Goal: Task Accomplishment & Management: Manage account settings

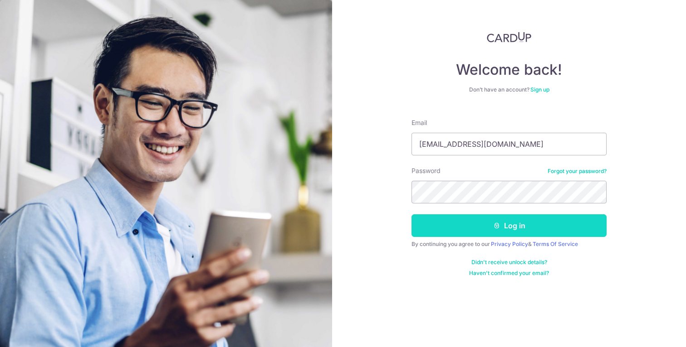
click at [488, 231] on button "Log in" at bounding box center [508, 225] width 195 height 23
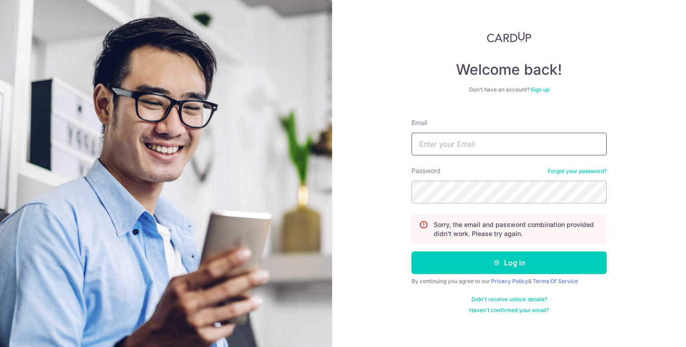
click at [470, 140] on input "Email" at bounding box center [508, 144] width 195 height 23
type input "chintranrulz@gmail.com"
click at [411, 252] on button "Log in" at bounding box center [508, 263] width 195 height 23
